Goal: Task Accomplishment & Management: Manage account settings

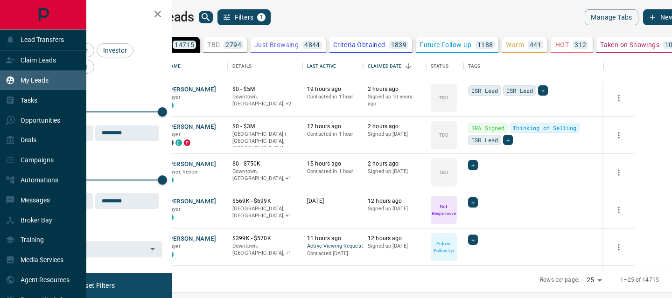
scroll to position [215, 495]
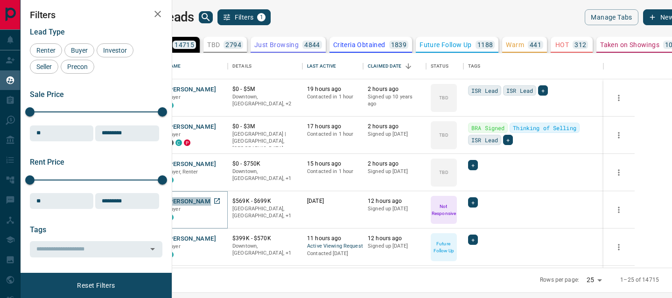
click at [216, 199] on button "[PERSON_NAME]" at bounding box center [191, 201] width 49 height 9
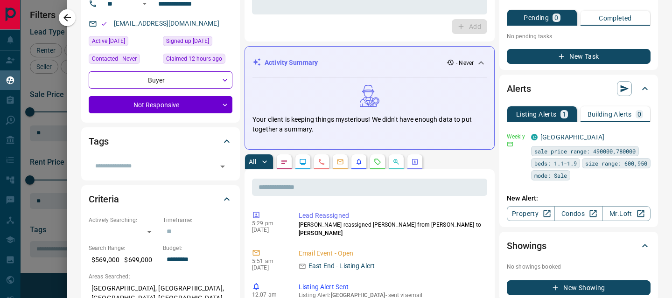
scroll to position [0, 0]
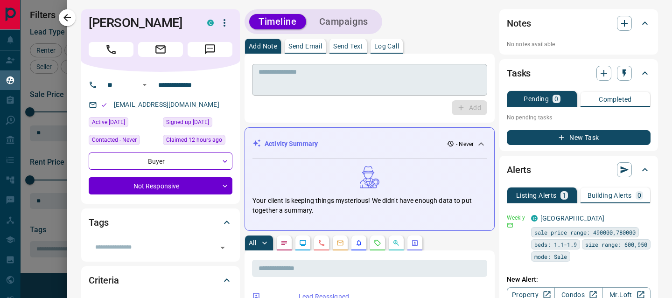
click at [292, 87] on textarea at bounding box center [369, 80] width 222 height 24
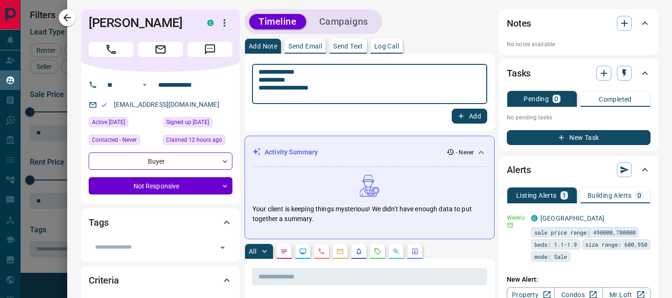
type textarea "**********"
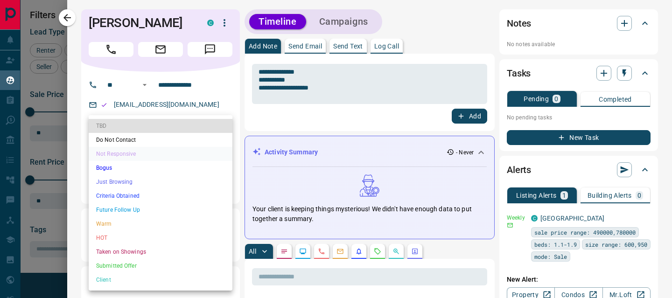
drag, startPoint x: 144, startPoint y: 179, endPoint x: 144, endPoint y: 189, distance: 9.8
click at [144, 179] on body "Lead Transfers Claim Leads My Leads Tasks Opportunities Deals Campaigns Automat…" at bounding box center [336, 143] width 672 height 286
click at [134, 223] on li "Warm" at bounding box center [161, 224] width 144 height 14
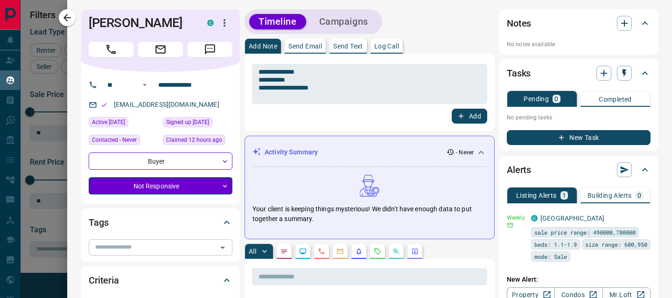
type input "*"
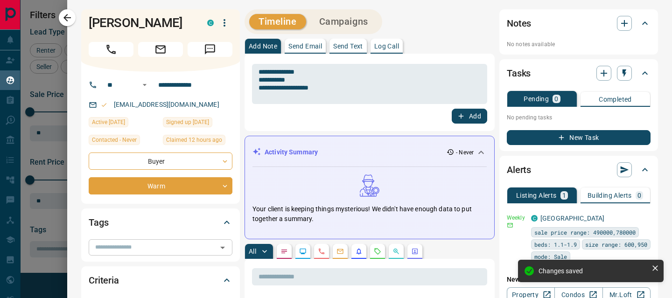
click at [109, 243] on input "text" at bounding box center [152, 247] width 123 height 10
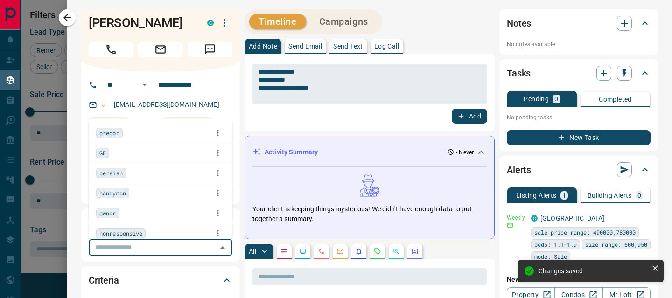
scroll to position [0, 0]
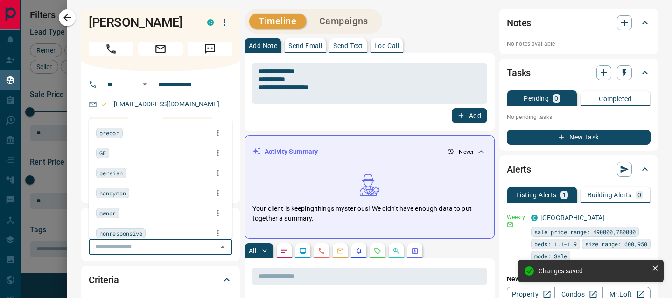
type input "*"
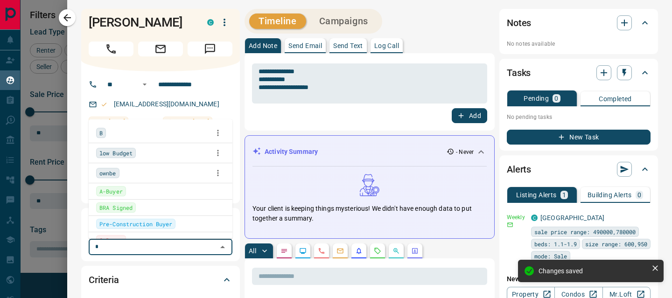
drag, startPoint x: 99, startPoint y: 133, endPoint x: 280, endPoint y: 144, distance: 181.3
click at [99, 133] on span "B" at bounding box center [100, 132] width 3 height 9
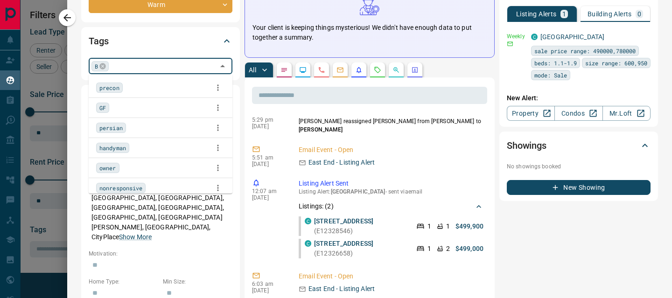
scroll to position [0, 0]
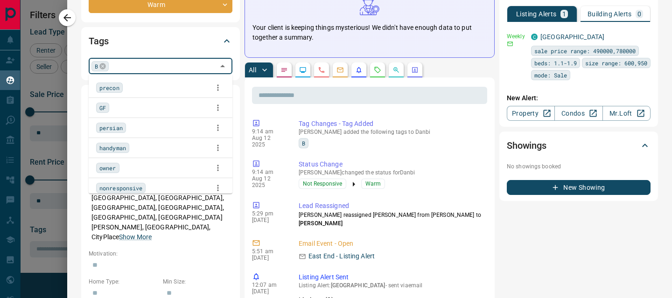
drag, startPoint x: 65, startPoint y: 18, endPoint x: 256, endPoint y: 133, distance: 223.0
click at [65, 18] on icon "button" at bounding box center [66, 17] width 7 height 7
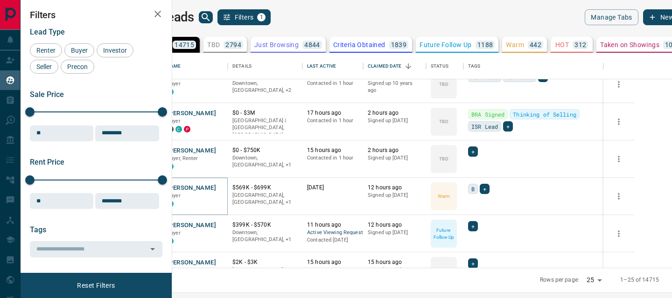
scroll to position [16, 0]
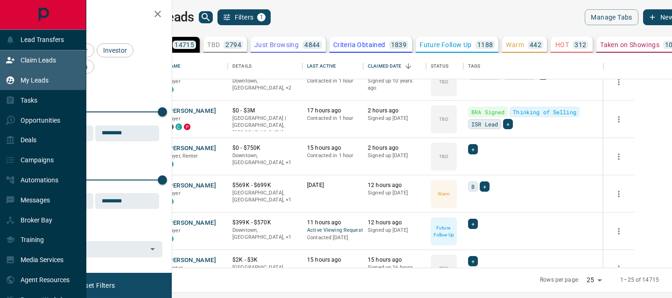
click at [17, 60] on div "Claim Leads" at bounding box center [31, 60] width 50 height 15
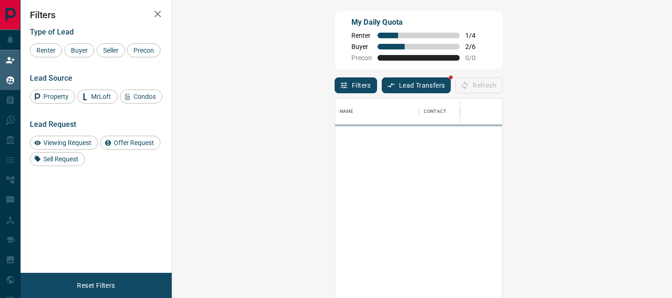
scroll to position [223, 479]
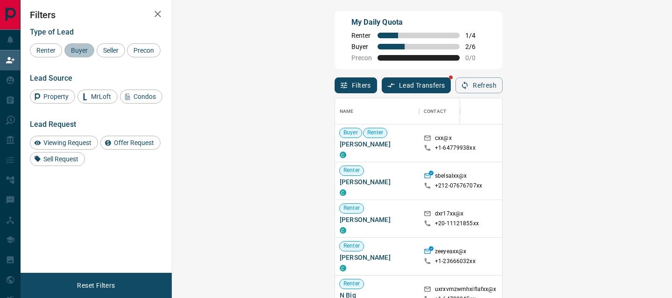
click at [76, 51] on span "Buyer" at bounding box center [79, 50] width 23 height 7
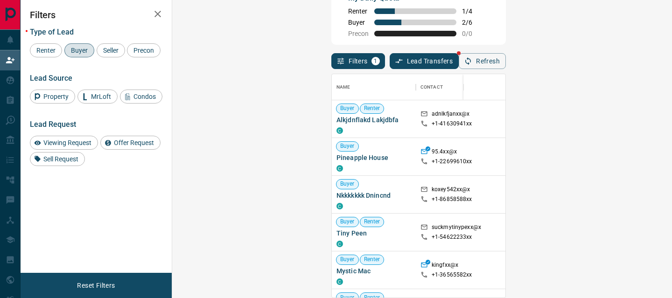
scroll to position [0, 0]
